Goal: Transaction & Acquisition: Purchase product/service

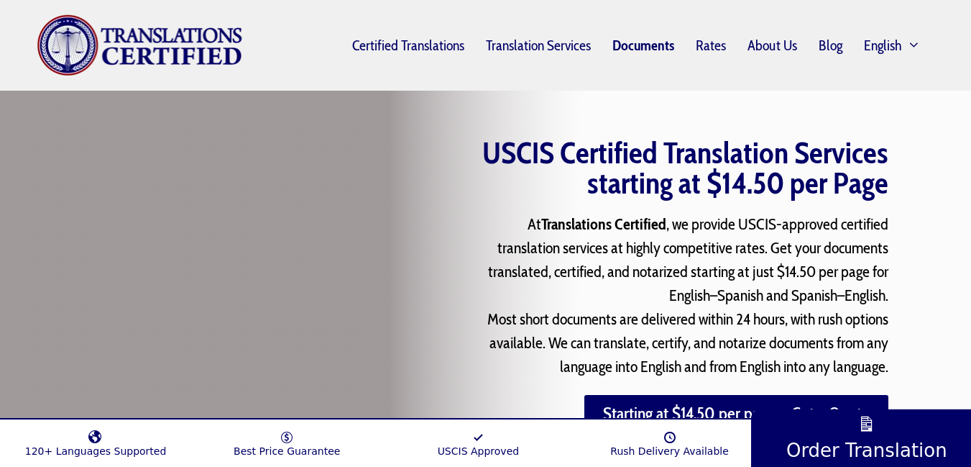
click at [622, 43] on link "Documents" at bounding box center [643, 45] width 83 height 33
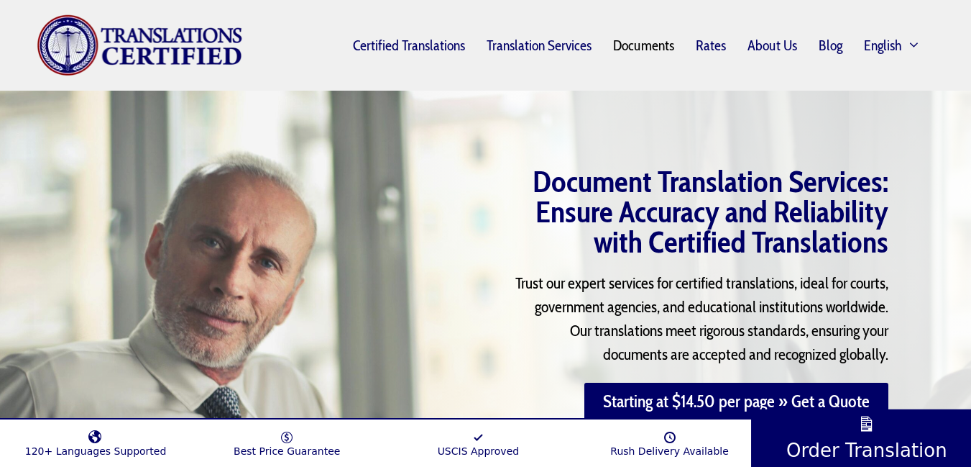
drag, startPoint x: 965, startPoint y: 158, endPoint x: 967, endPoint y: 190, distance: 31.7
click at [967, 190] on div "Document Translation Services: Ensure Accuracy and Reliability with Certified T…" at bounding box center [485, 306] width 971 height 431
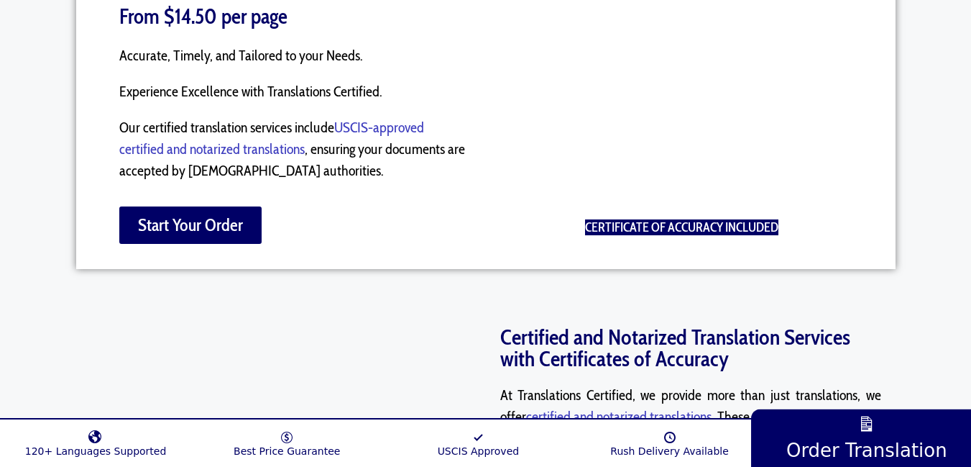
scroll to position [1093, 0]
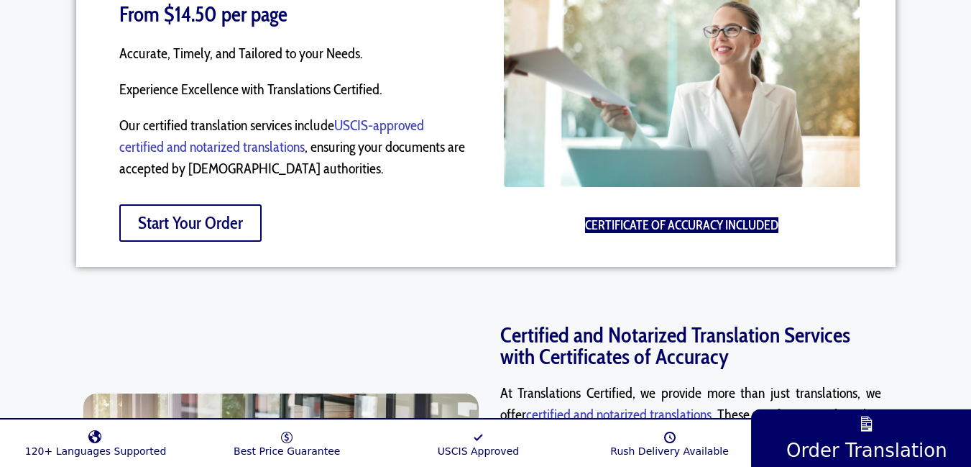
click at [188, 220] on span "Start Your Order" at bounding box center [190, 222] width 105 height 17
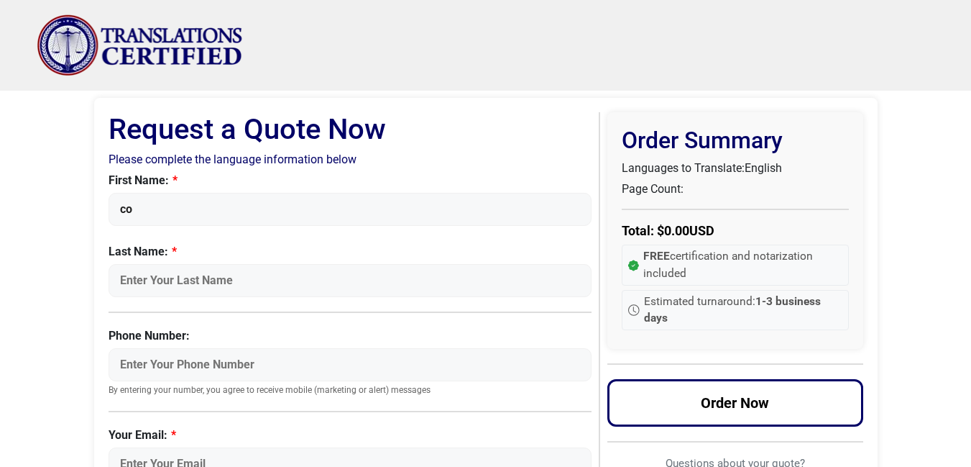
type input "COFFI REGIS PLATINI"
click at [173, 275] on input "Last Name:" at bounding box center [351, 280] width 484 height 33
type input "DJONDO"
click at [168, 368] on input "Phone Number:" at bounding box center [351, 364] width 484 height 33
type input "+2290166880617"
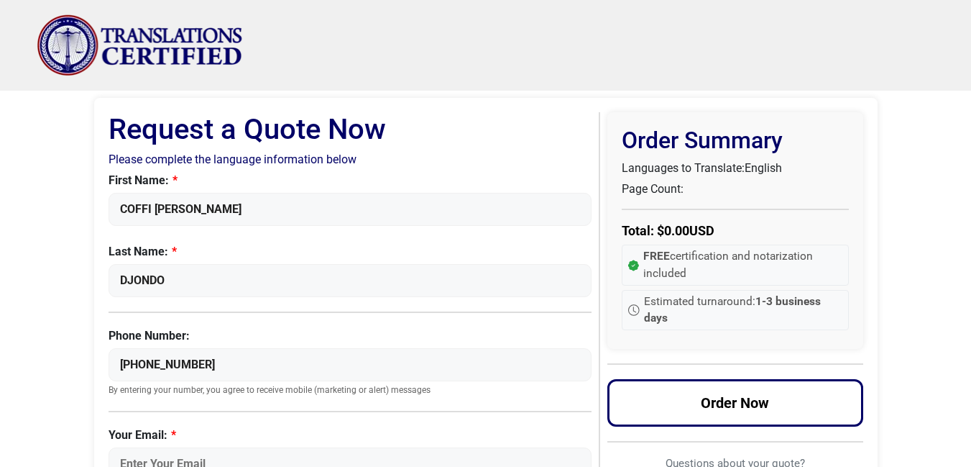
drag, startPoint x: 967, startPoint y: 57, endPoint x: 967, endPoint y: 72, distance: 15.1
click at [967, 72] on header "Menu Menu Certified Translations Translation Services Documents Rates About Us …" at bounding box center [485, 45] width 971 height 91
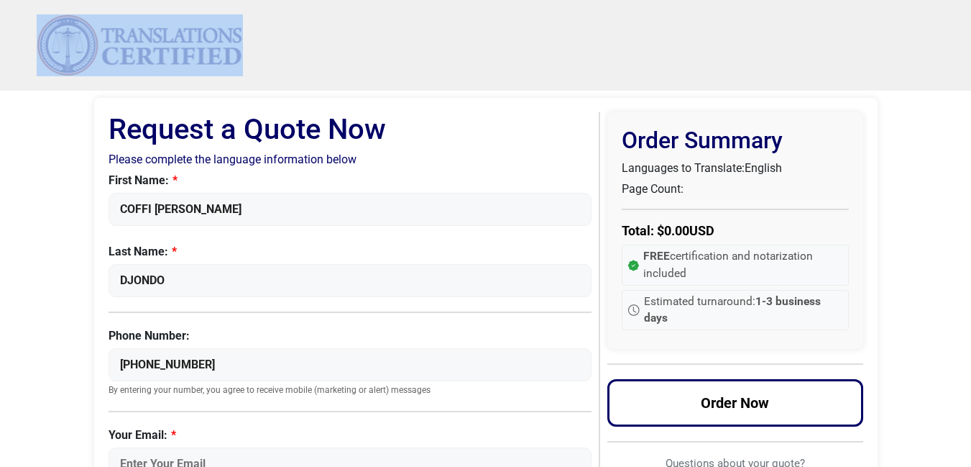
drag, startPoint x: 967, startPoint y: 73, endPoint x: 967, endPoint y: 82, distance: 9.3
click at [967, 82] on header "Menu Menu Certified Translations Translation Services Documents Rates About Us …" at bounding box center [485, 45] width 971 height 91
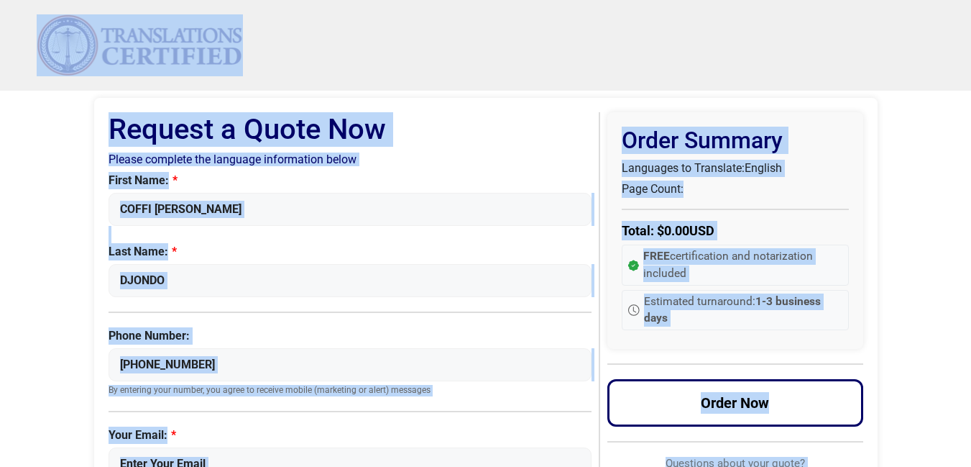
drag, startPoint x: 967, startPoint y: 88, endPoint x: 967, endPoint y: 104, distance: 16.5
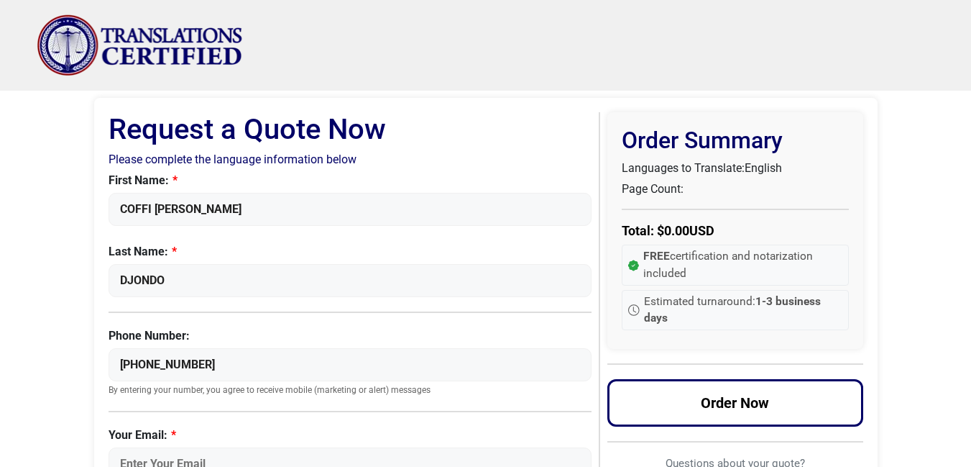
drag, startPoint x: 518, startPoint y: 145, endPoint x: 513, endPoint y: 107, distance: 38.5
click at [203, 433] on label "Your Email:" at bounding box center [351, 434] width 484 height 17
click at [203, 447] on input "Your Email:" at bounding box center [351, 463] width 484 height 33
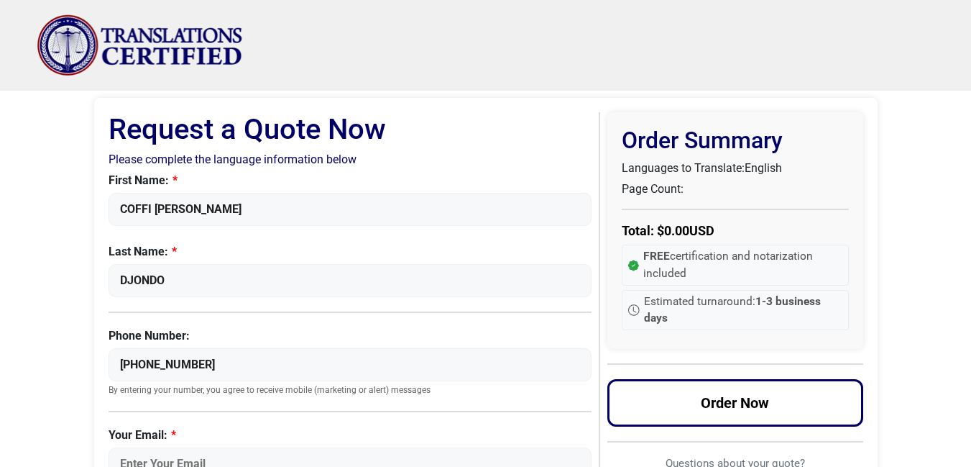
drag, startPoint x: 242, startPoint y: 418, endPoint x: 239, endPoint y: 397, distance: 21.8
click at [239, 397] on div "First Name: COFFI REGIS PLATINI Last Name: DJONDO Phone Number: +2290166880617 …" at bounding box center [351, 326] width 484 height 308
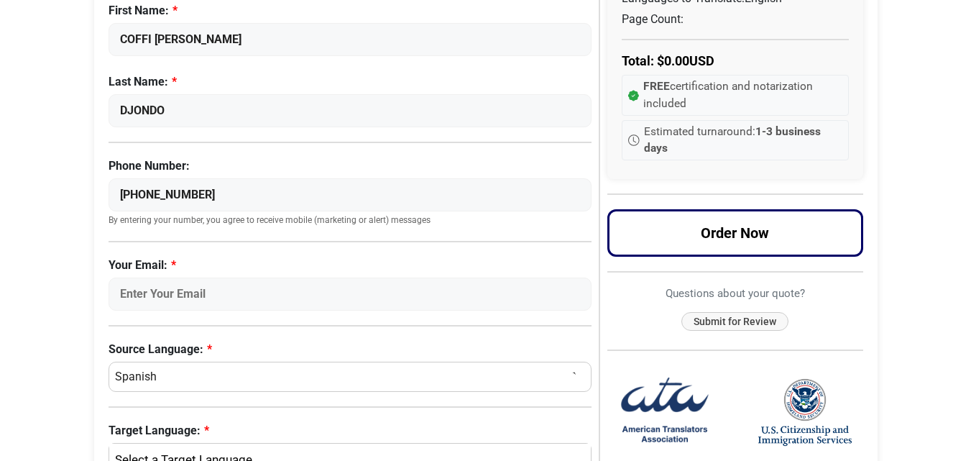
scroll to position [183, 0]
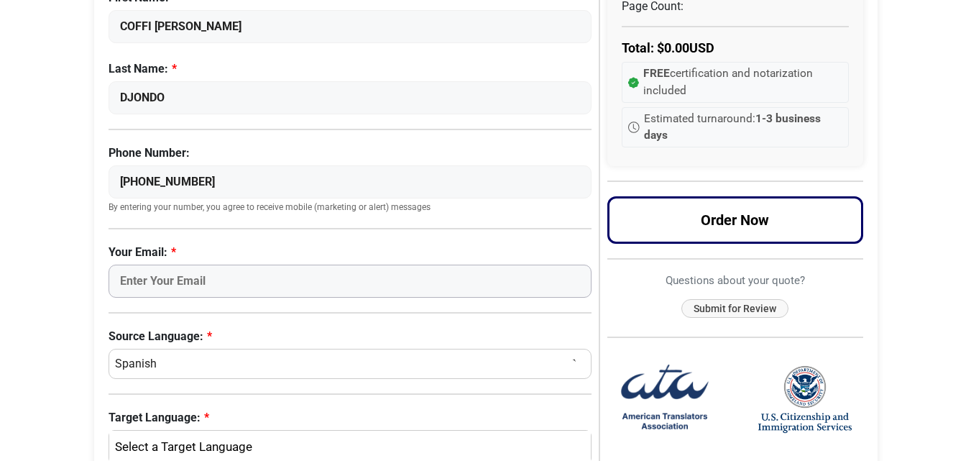
click at [256, 277] on input "Your Email:" at bounding box center [351, 281] width 484 height 33
type input "djondoregisplatini@gmail.com"
click at [199, 366] on select "Select a Language Afrikaans Albanian Amharic Arabic Armenian Belarusian Bulgari…" at bounding box center [351, 364] width 484 height 30
select select "French"
click at [109, 349] on select "Select a Language Afrikaans Albanian Amharic Arabic Armenian Belarusian Bulgari…" at bounding box center [351, 364] width 484 height 30
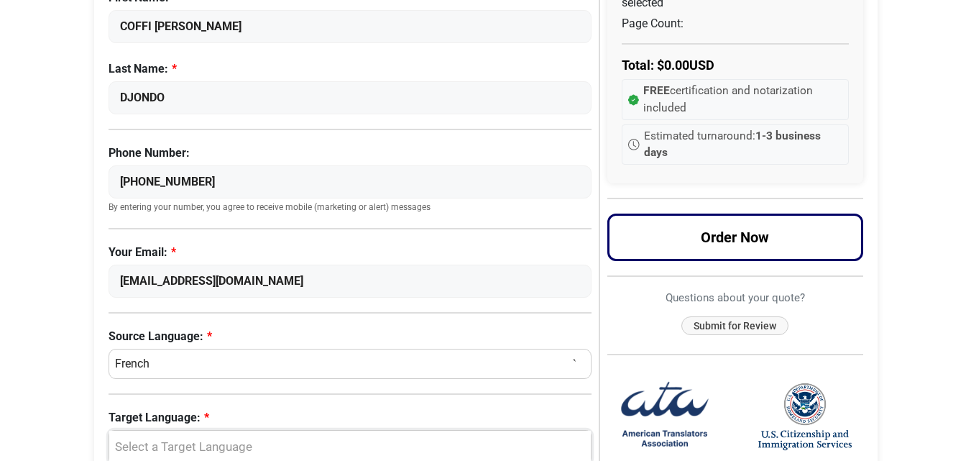
click at [247, 445] on div "Select a Target Language" at bounding box center [346, 447] width 461 height 19
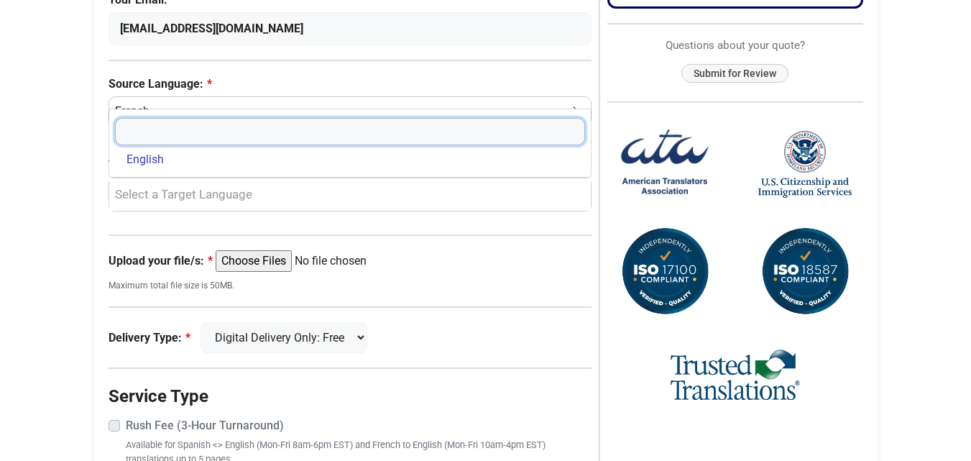
scroll to position [439, 0]
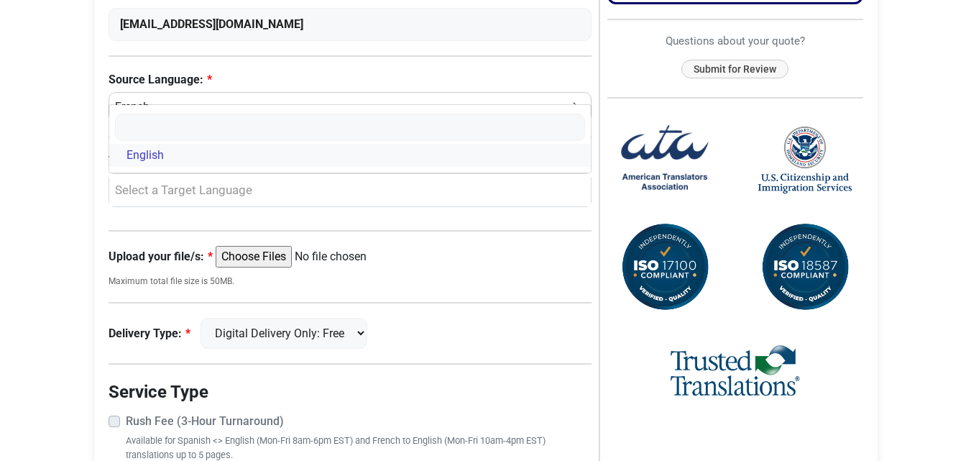
click at [174, 156] on link "English" at bounding box center [350, 155] width 482 height 23
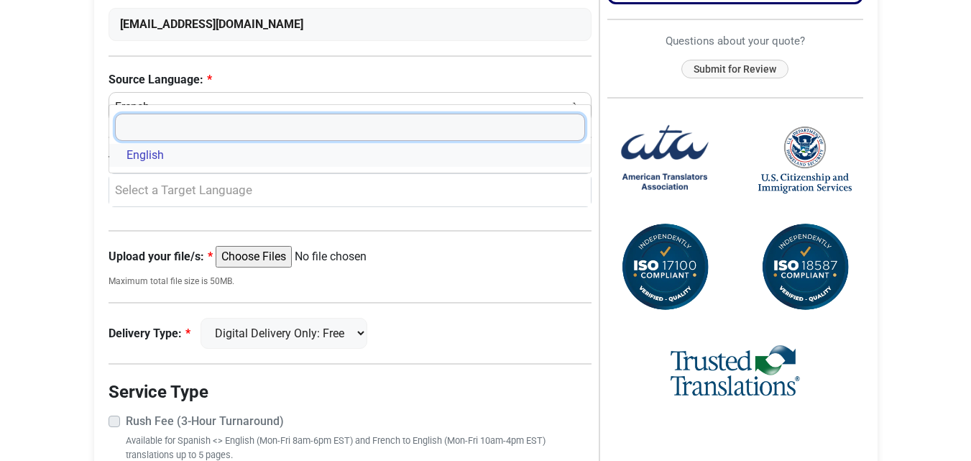
select select "English"
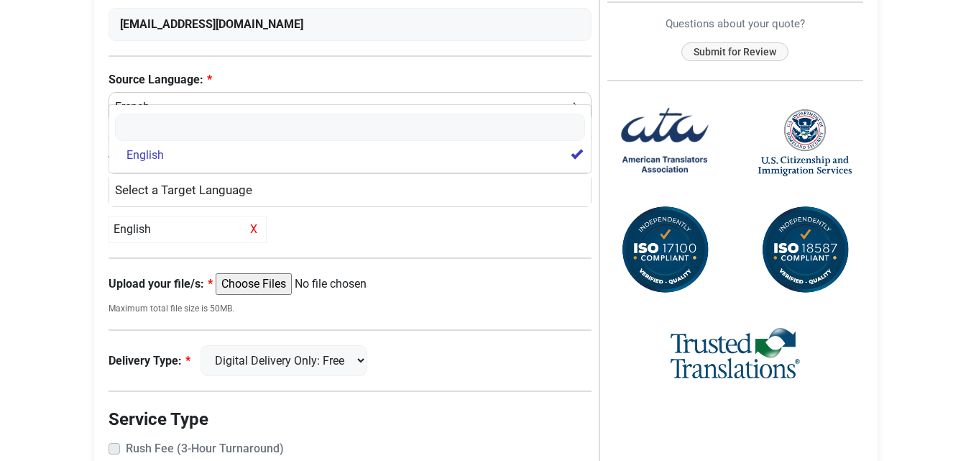
click at [255, 282] on input "Upload your file/s:" at bounding box center [326, 284] width 220 height 22
type input "C:\fakepath\CamScanner 14-10-2025 16.18.pdf"
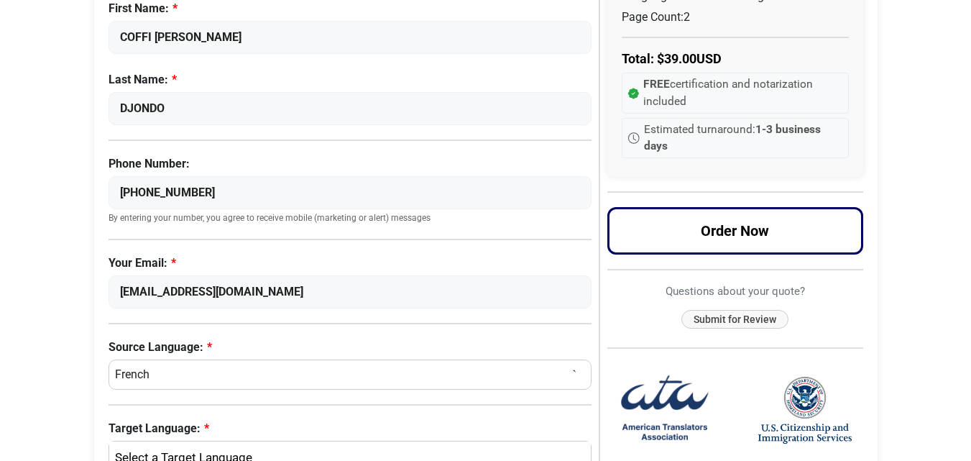
scroll to position [152, 0]
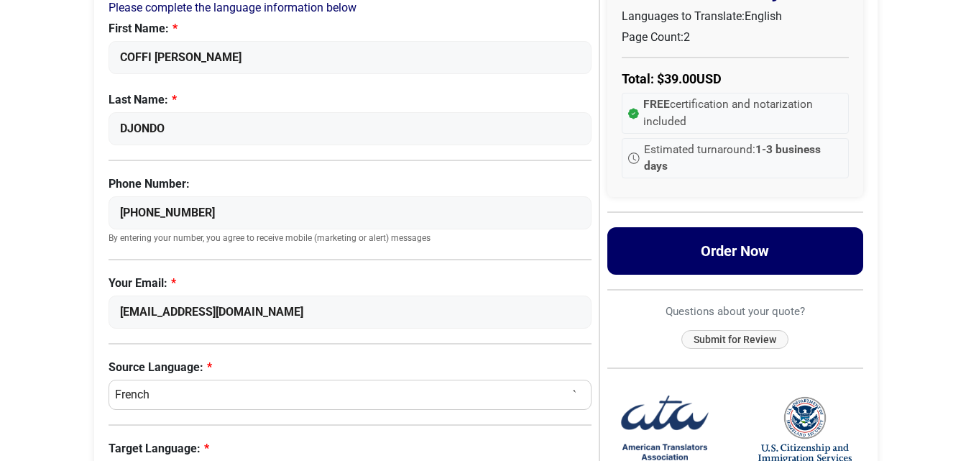
click at [723, 247] on button "Order Now" at bounding box center [735, 250] width 256 height 47
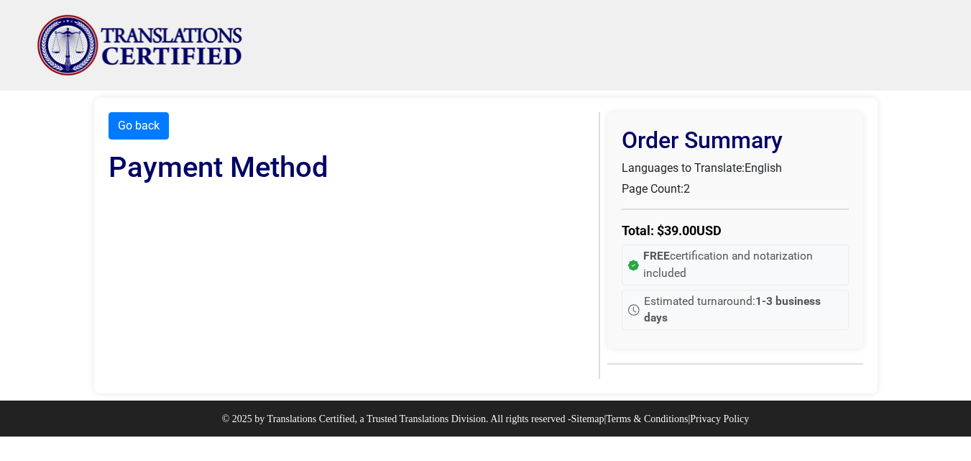
scroll to position [0, 0]
